Goal: Task Accomplishment & Management: Use online tool/utility

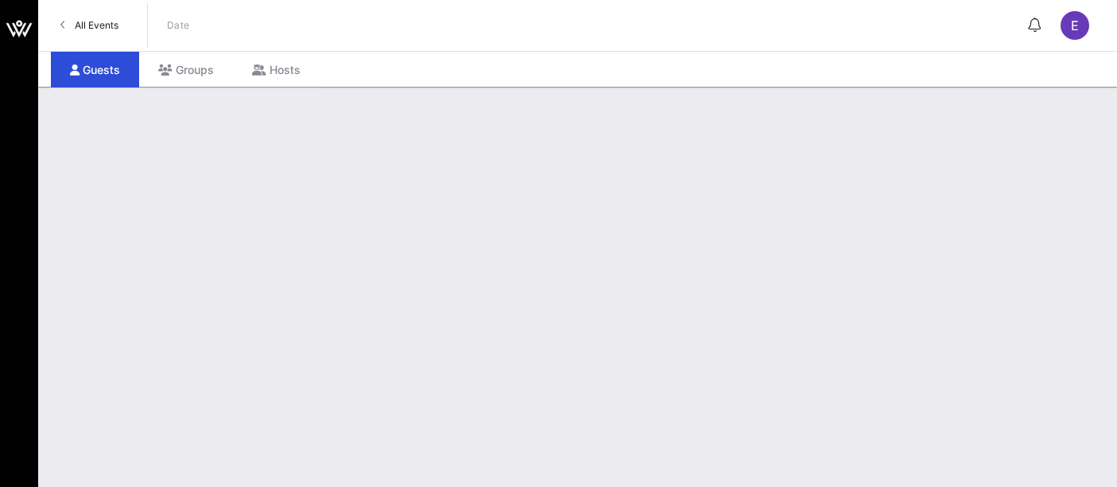
click at [83, 37] on link "All Events" at bounding box center [89, 25] width 77 height 25
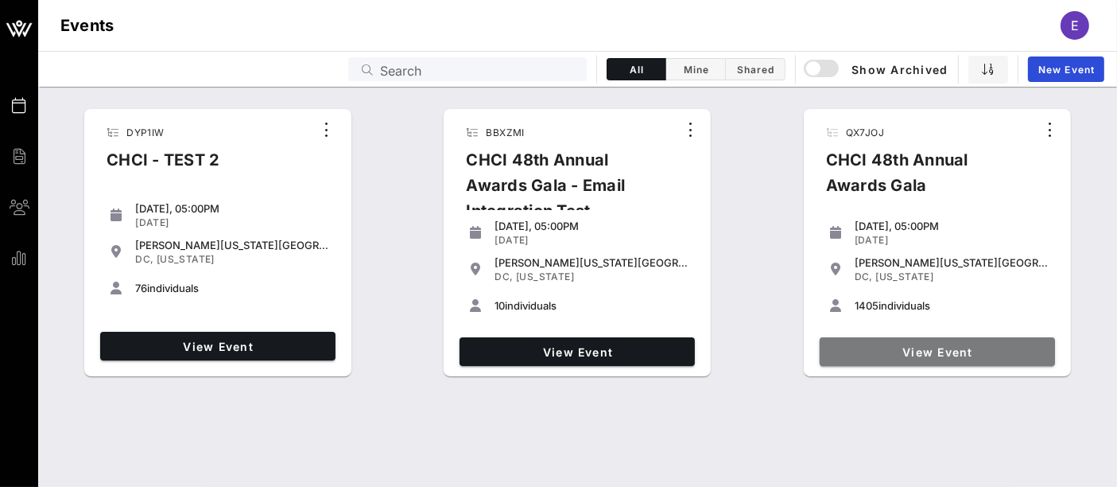
click at [940, 352] on span "View Event" at bounding box center [937, 352] width 223 height 14
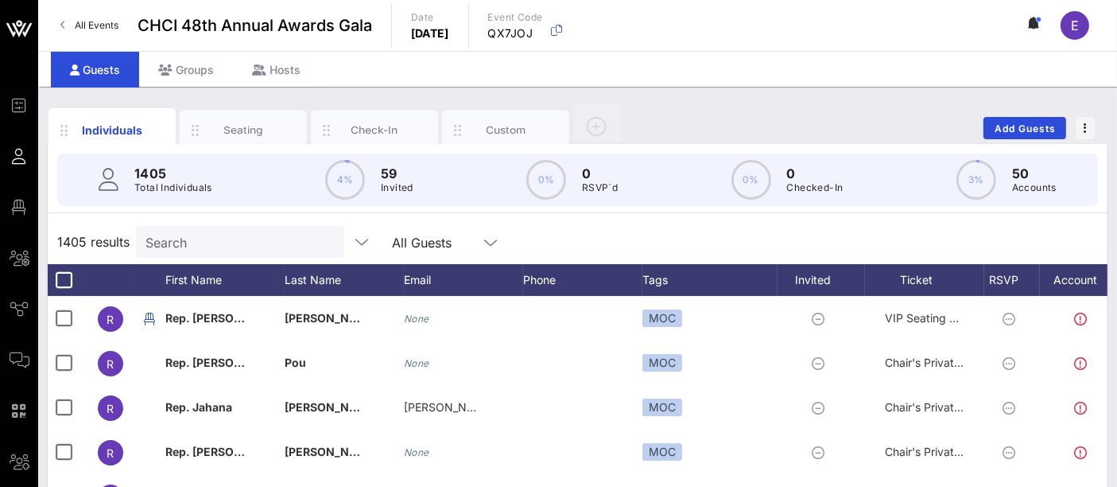
drag, startPoint x: 49, startPoint y: 204, endPoint x: 663, endPoint y: 86, distance: 625.1
click at [0, 0] on span "Floor Plan" at bounding box center [0, 0] width 0 height 0
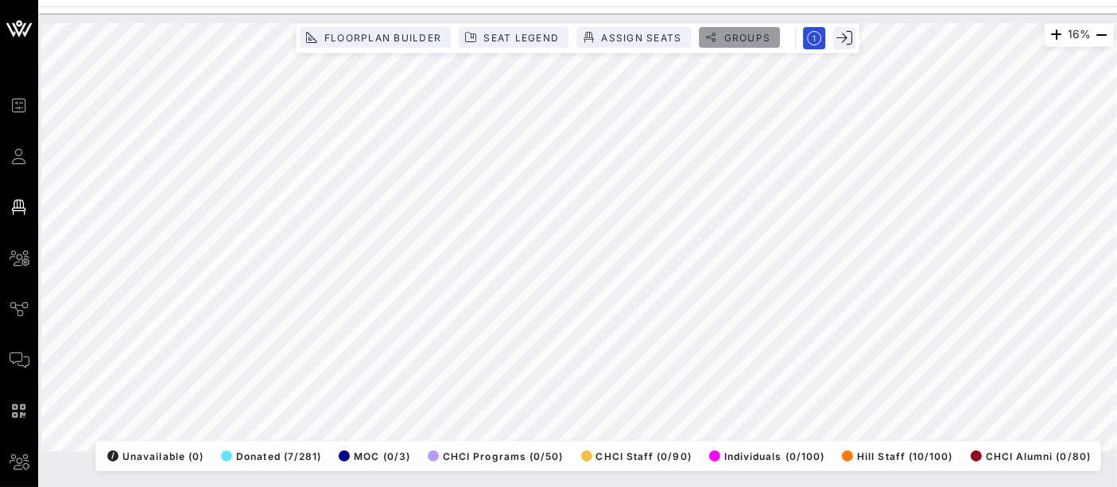
click at [751, 41] on span "Groups" at bounding box center [747, 38] width 48 height 12
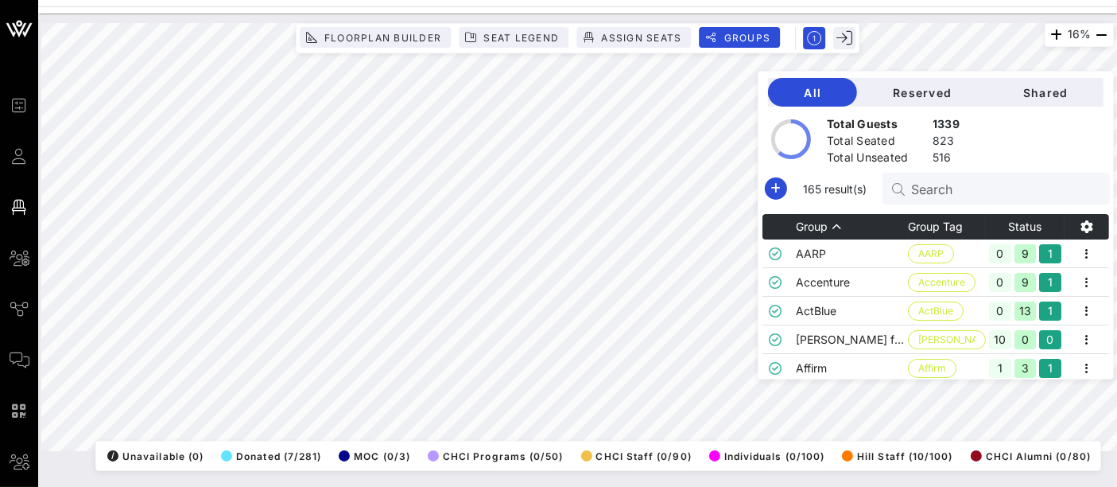
click at [984, 199] on div "Search" at bounding box center [1004, 189] width 186 height 32
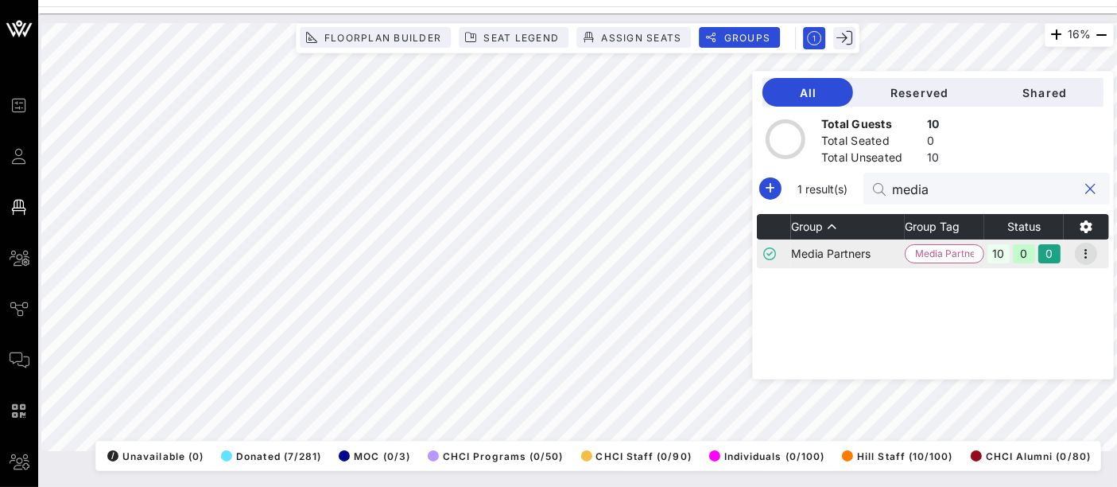
type input "media"
click at [1091, 251] on icon "button" at bounding box center [1085, 253] width 19 height 19
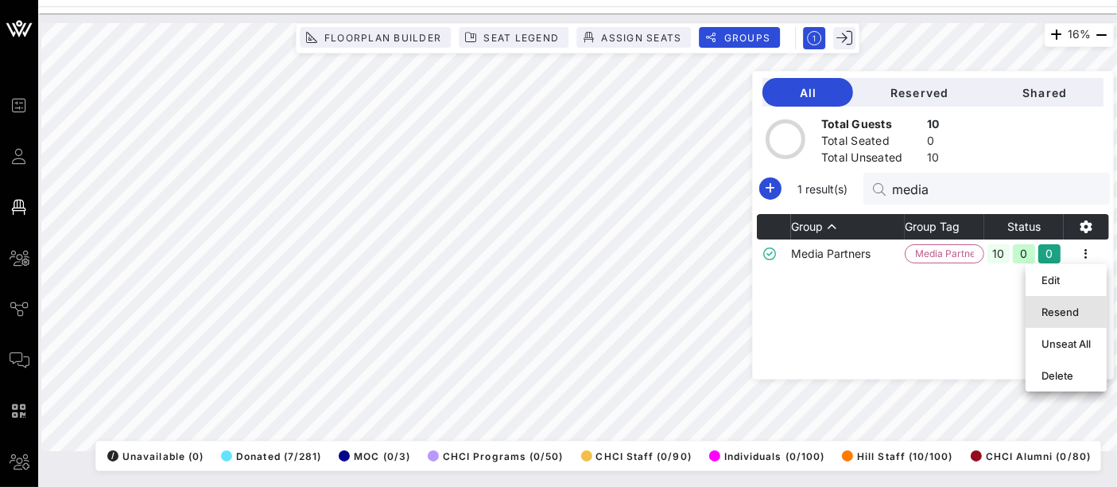
click at [1067, 310] on div "Resend" at bounding box center [1065, 311] width 49 height 13
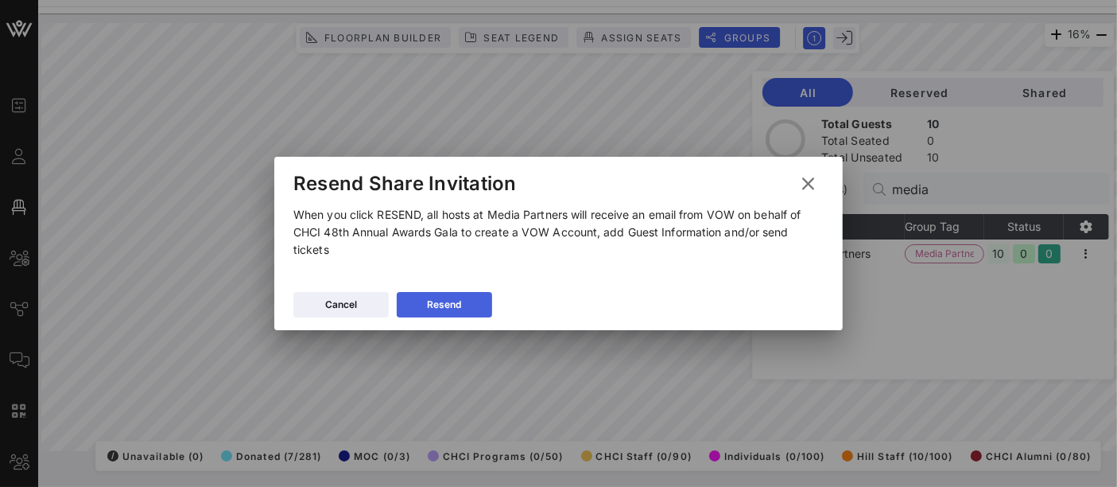
click at [439, 305] on icon at bounding box center [444, 305] width 11 height 10
